Goal: Task Accomplishment & Management: Manage account settings

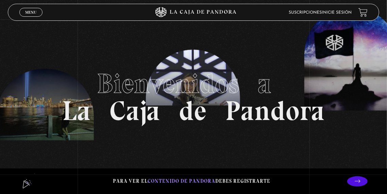
click at [31, 11] on span "Menu" at bounding box center [30, 12] width 11 height 4
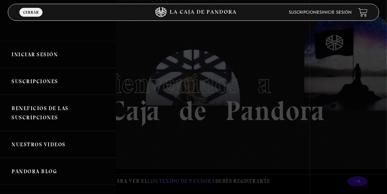
click at [44, 56] on link "Iniciar Sesión" at bounding box center [58, 54] width 116 height 27
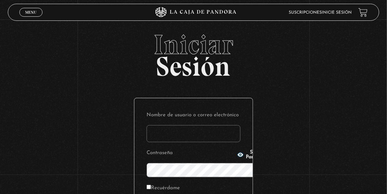
click at [179, 125] on input "Nombre de usuario o correo electrónico" at bounding box center [194, 133] width 94 height 17
type input "karolayngolfin04@gmail.com"
click at [240, 153] on circle "button" at bounding box center [241, 154] width 2 height 2
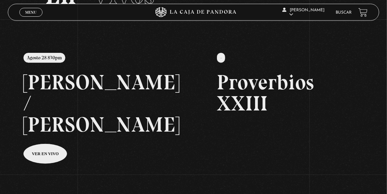
scroll to position [57, 0]
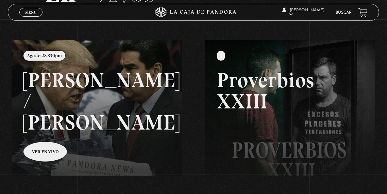
click at [48, 122] on link at bounding box center [205, 137] width 387 height 194
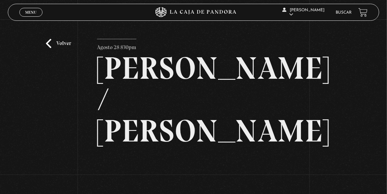
scroll to position [72, 0]
